Goal: Find specific page/section: Find specific page/section

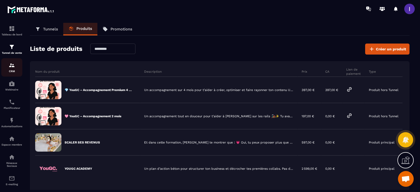
click at [13, 64] on img at bounding box center [12, 65] width 6 height 6
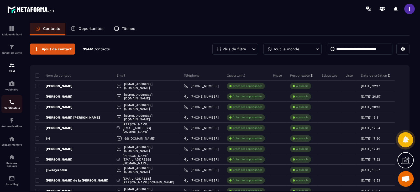
click at [13, 105] on img at bounding box center [12, 102] width 6 height 6
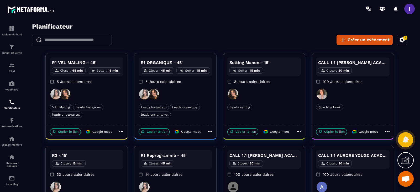
click at [400, 41] on icon "button" at bounding box center [402, 39] width 5 height 5
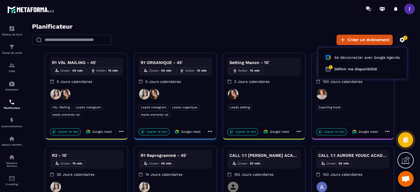
click at [400, 41] on div at bounding box center [220, 109] width 390 height 173
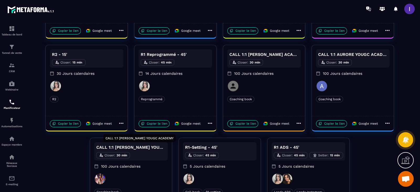
scroll to position [65, 0]
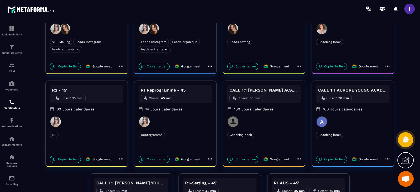
click at [209, 66] on icon at bounding box center [210, 66] width 6 height 6
click at [209, 66] on div at bounding box center [220, 109] width 390 height 173
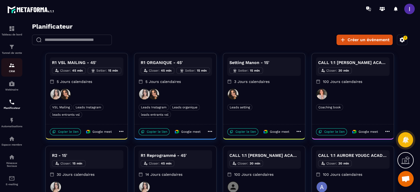
click at [10, 64] on img at bounding box center [12, 65] width 6 height 6
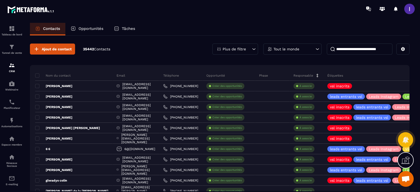
click at [359, 49] on input at bounding box center [360, 49] width 66 height 11
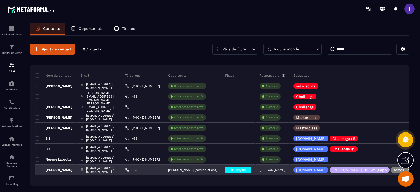
type input "******"
click at [50, 170] on p "[PERSON_NAME]" at bounding box center [53, 170] width 37 height 4
